Goal: Register for event/course

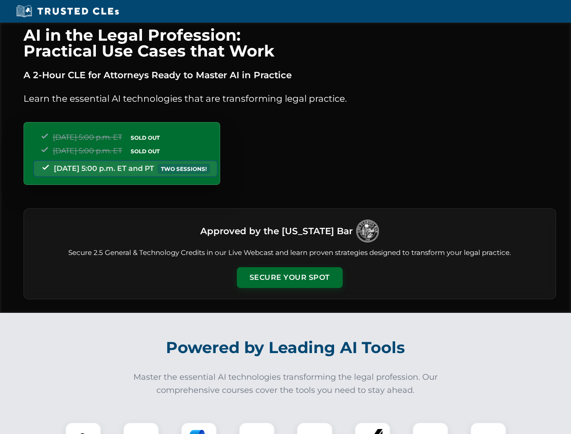
click at [289, 278] on button "Secure Your Spot" at bounding box center [290, 277] width 106 height 21
click at [83, 428] on img at bounding box center [83, 440] width 26 height 26
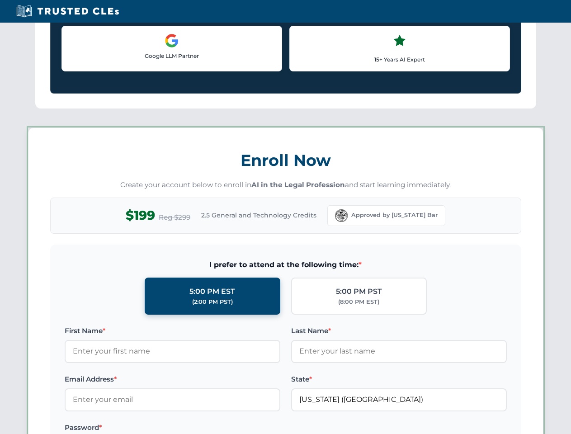
click at [141, 428] on label "Password *" at bounding box center [173, 427] width 216 height 11
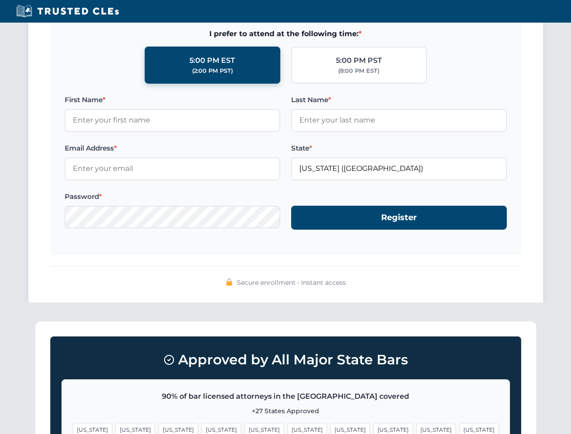
click at [331, 428] on span "[US_STATE]" at bounding box center [350, 429] width 39 height 13
click at [417, 428] on span "[US_STATE]" at bounding box center [436, 429] width 39 height 13
